Goal: Information Seeking & Learning: Find specific page/section

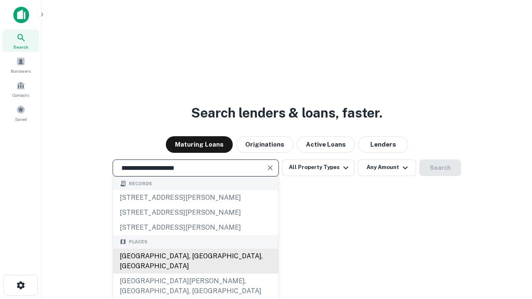
click at [195, 274] on div "[GEOGRAPHIC_DATA], [GEOGRAPHIC_DATA], [GEOGRAPHIC_DATA]" at bounding box center [195, 261] width 165 height 25
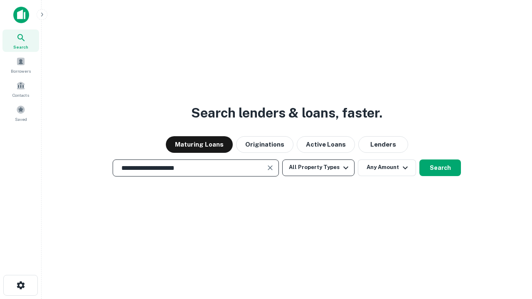
type input "**********"
click at [318, 167] on button "All Property Types" at bounding box center [318, 168] width 72 height 17
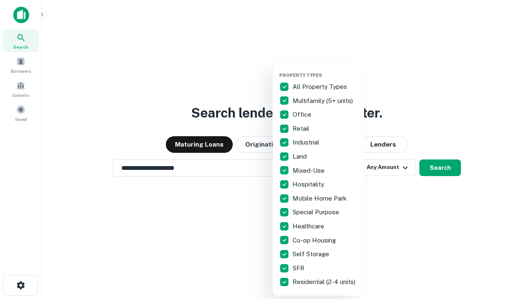
click at [325, 70] on button "button" at bounding box center [324, 70] width 91 height 0
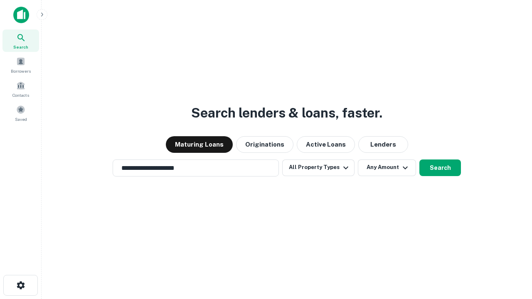
scroll to position [13, 0]
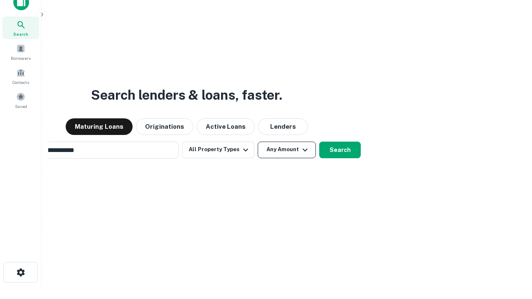
click at [258, 142] on button "Any Amount" at bounding box center [287, 150] width 58 height 17
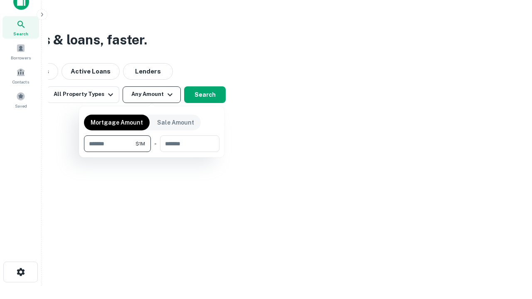
type input "*******"
click at [152, 152] on button "button" at bounding box center [151, 152] width 135 height 0
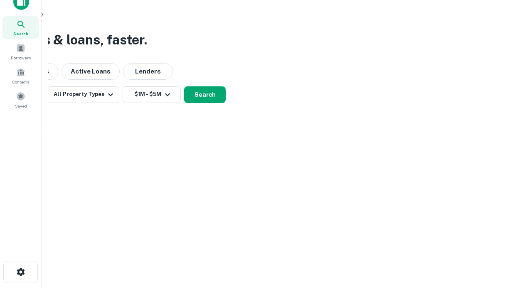
scroll to position [5, 153]
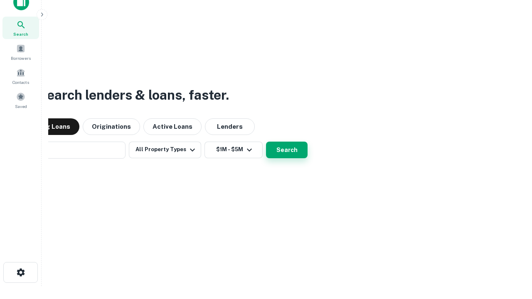
click at [266, 142] on button "Search" at bounding box center [287, 150] width 42 height 17
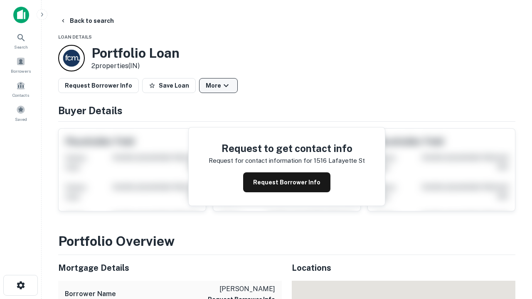
click at [218, 86] on button "More" at bounding box center [218, 85] width 39 height 15
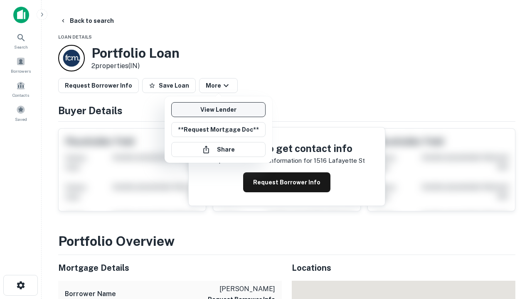
click at [218, 110] on link "View Lender" at bounding box center [218, 109] width 94 height 15
